Goal: Task Accomplishment & Management: Complete application form

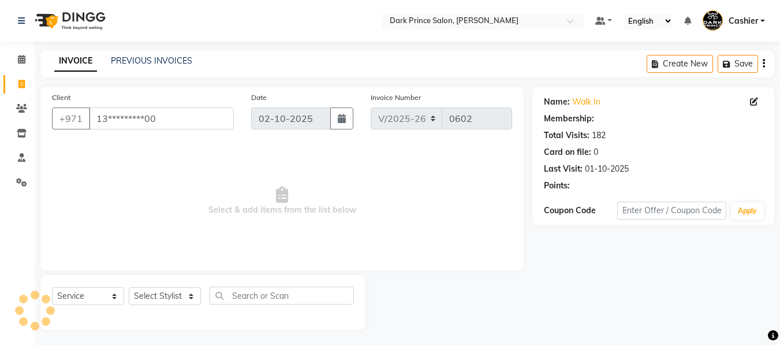
select select "8540"
select select "service"
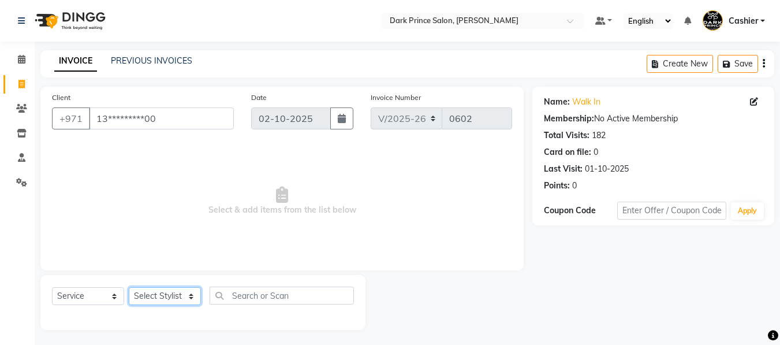
click at [188, 293] on select "Select Stylist [PERSON_NAME] [PERSON_NAME]" at bounding box center [165, 296] width 72 height 18
drag, startPoint x: 188, startPoint y: 293, endPoint x: 237, endPoint y: 297, distance: 49.3
click at [188, 293] on select "Select Stylist [PERSON_NAME] [PERSON_NAME]" at bounding box center [165, 296] width 72 height 18
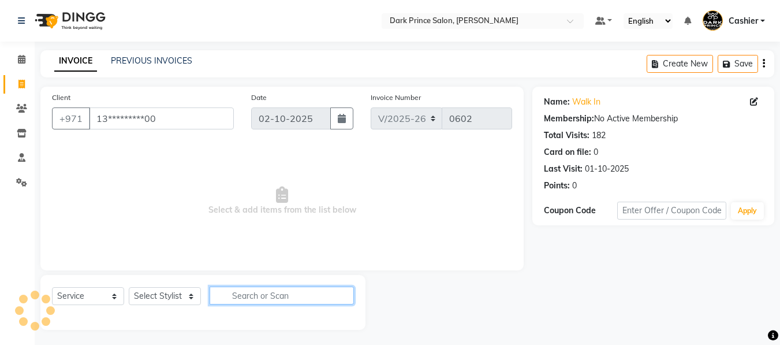
click at [237, 297] on input "text" at bounding box center [282, 295] width 144 height 18
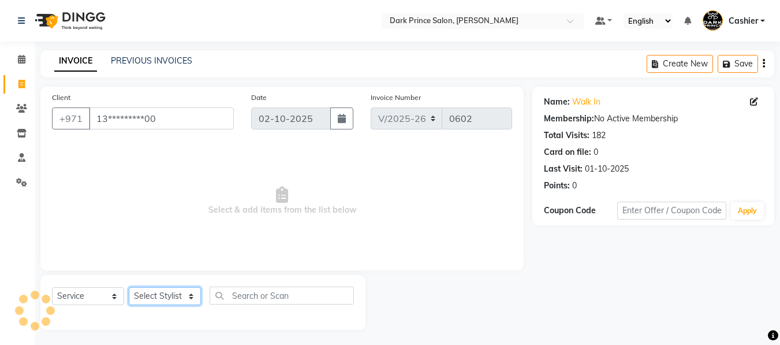
click at [191, 299] on select "Select Stylist [PERSON_NAME] [PERSON_NAME]" at bounding box center [165, 296] width 72 height 18
select select "84431"
click at [129, 287] on select "Select Stylist [PERSON_NAME] [PERSON_NAME]" at bounding box center [165, 296] width 72 height 18
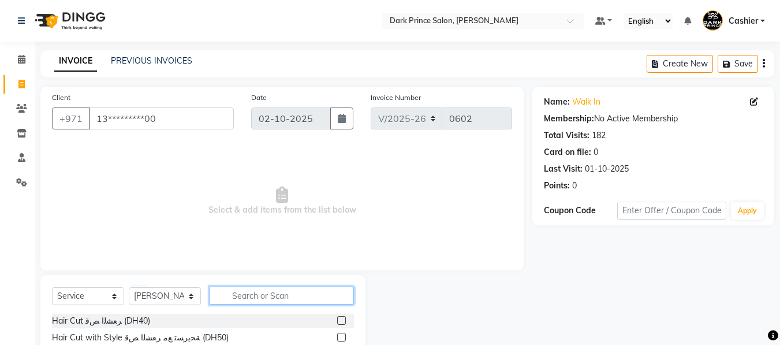
click at [283, 295] on input "text" at bounding box center [282, 295] width 144 height 18
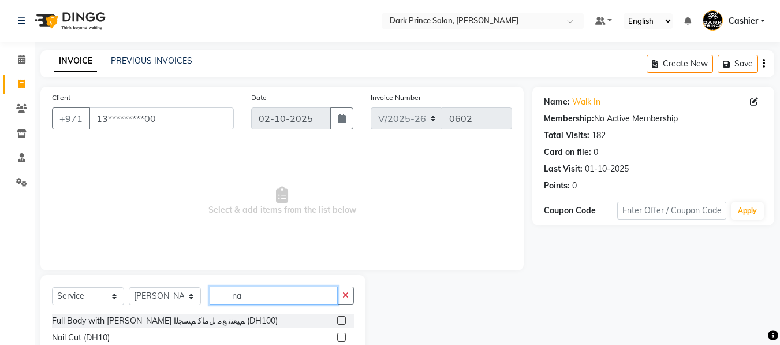
type input "n"
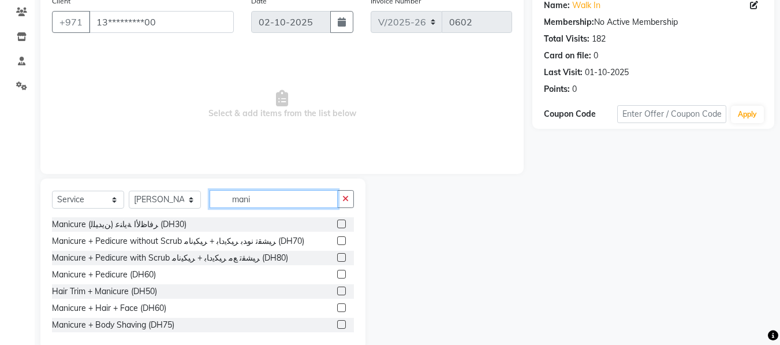
scroll to position [118, 0]
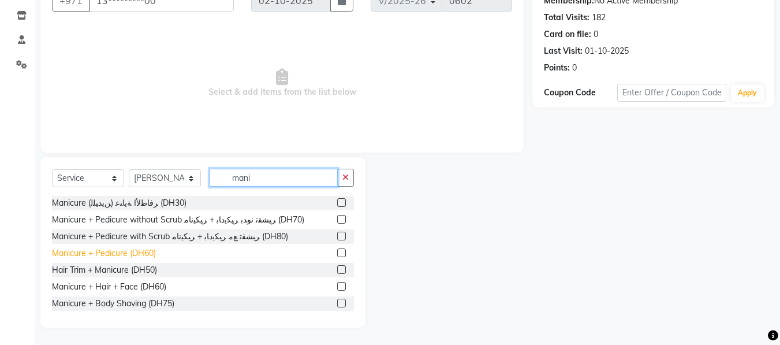
type input "mani"
click at [144, 252] on div "Manicure + Pedicure (DH60)" at bounding box center [104, 253] width 104 height 12
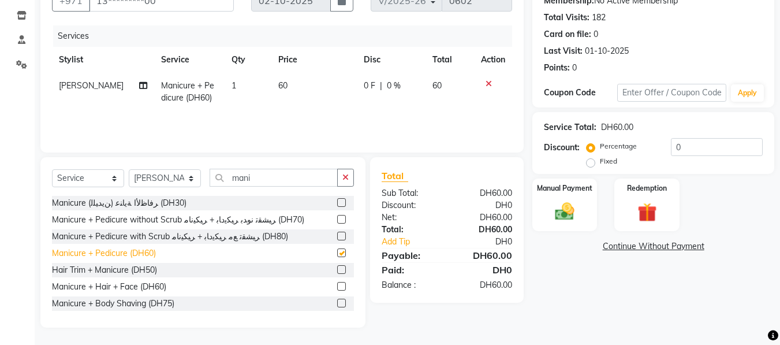
checkbox input "false"
click at [290, 81] on td "60" at bounding box center [313, 92] width 85 height 38
select select "84431"
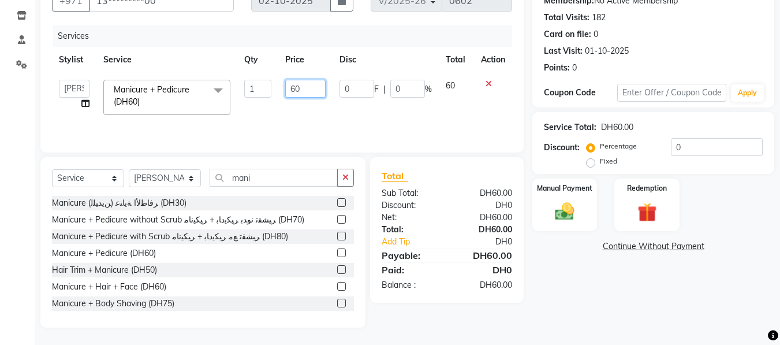
click at [304, 88] on input "60" at bounding box center [305, 89] width 40 height 18
type input "6"
type input "50"
click at [590, 211] on div "Manual Payment" at bounding box center [565, 204] width 68 height 55
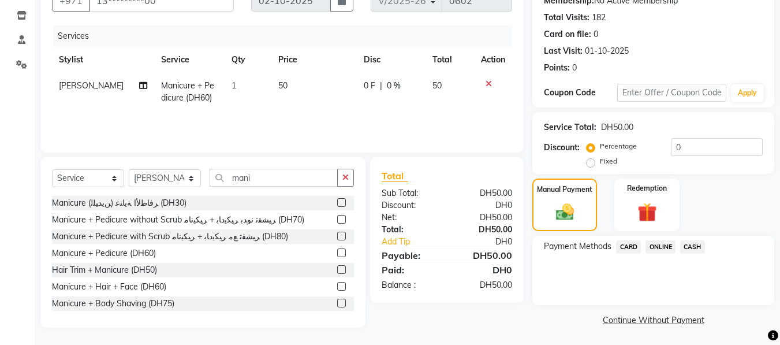
click at [630, 251] on span "CARD" at bounding box center [628, 246] width 25 height 13
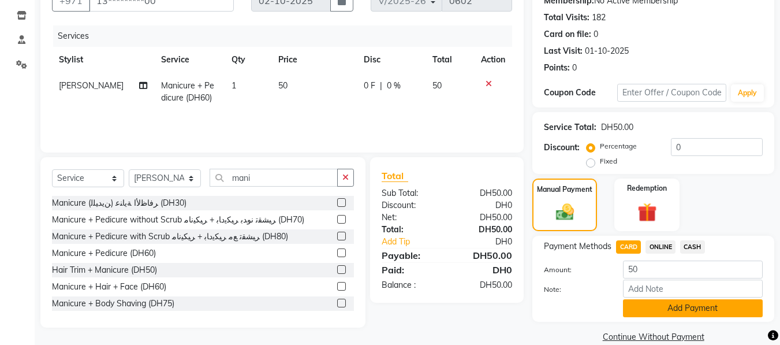
click at [704, 308] on button "Add Payment" at bounding box center [693, 308] width 140 height 18
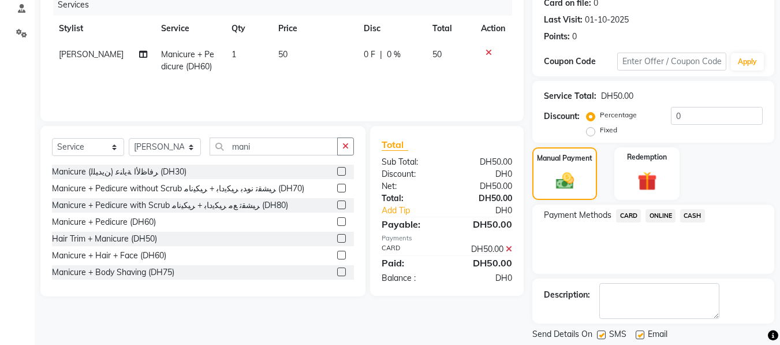
scroll to position [184, 0]
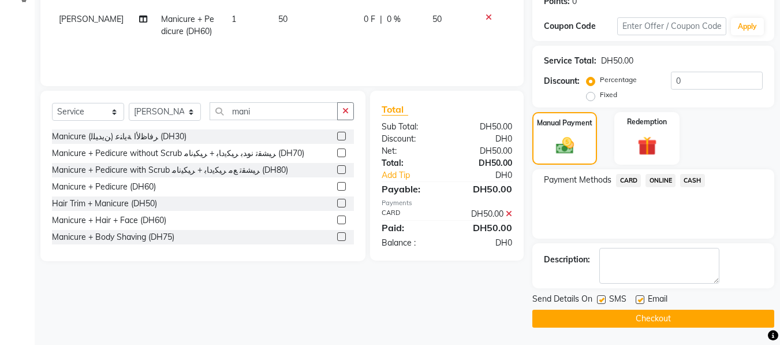
click at [659, 319] on button "Checkout" at bounding box center [653, 318] width 242 height 18
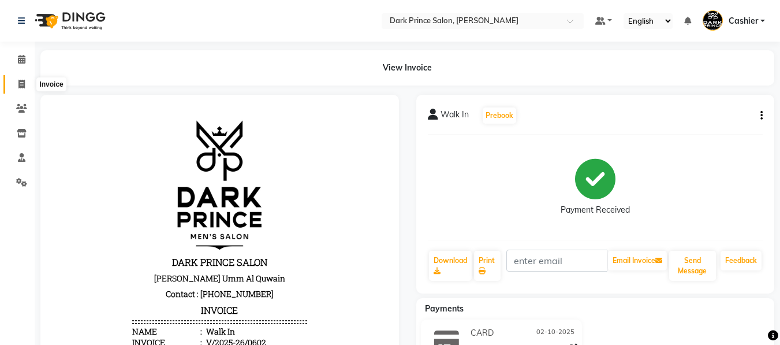
click at [23, 85] on icon at bounding box center [21, 84] width 6 height 9
select select "service"
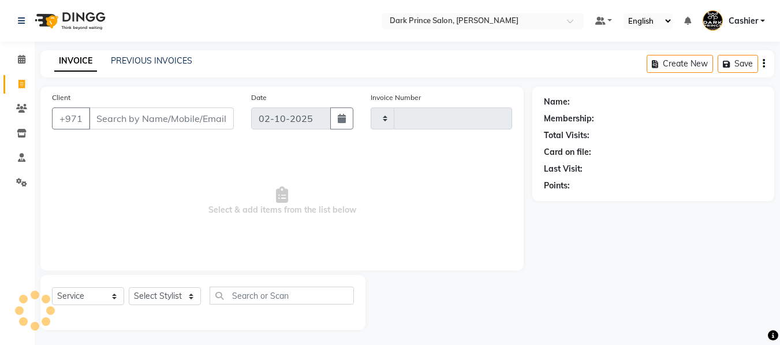
type input "0603"
select select "8540"
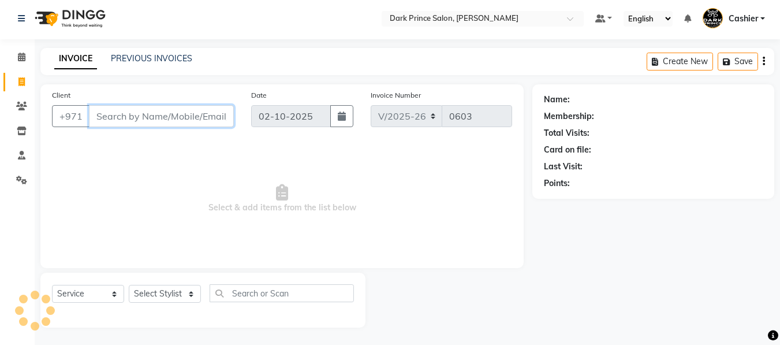
click at [117, 111] on input "Client" at bounding box center [161, 116] width 145 height 22
click at [152, 116] on input "Client" at bounding box center [161, 116] width 145 height 22
